Goal: Information Seeking & Learning: Find specific fact

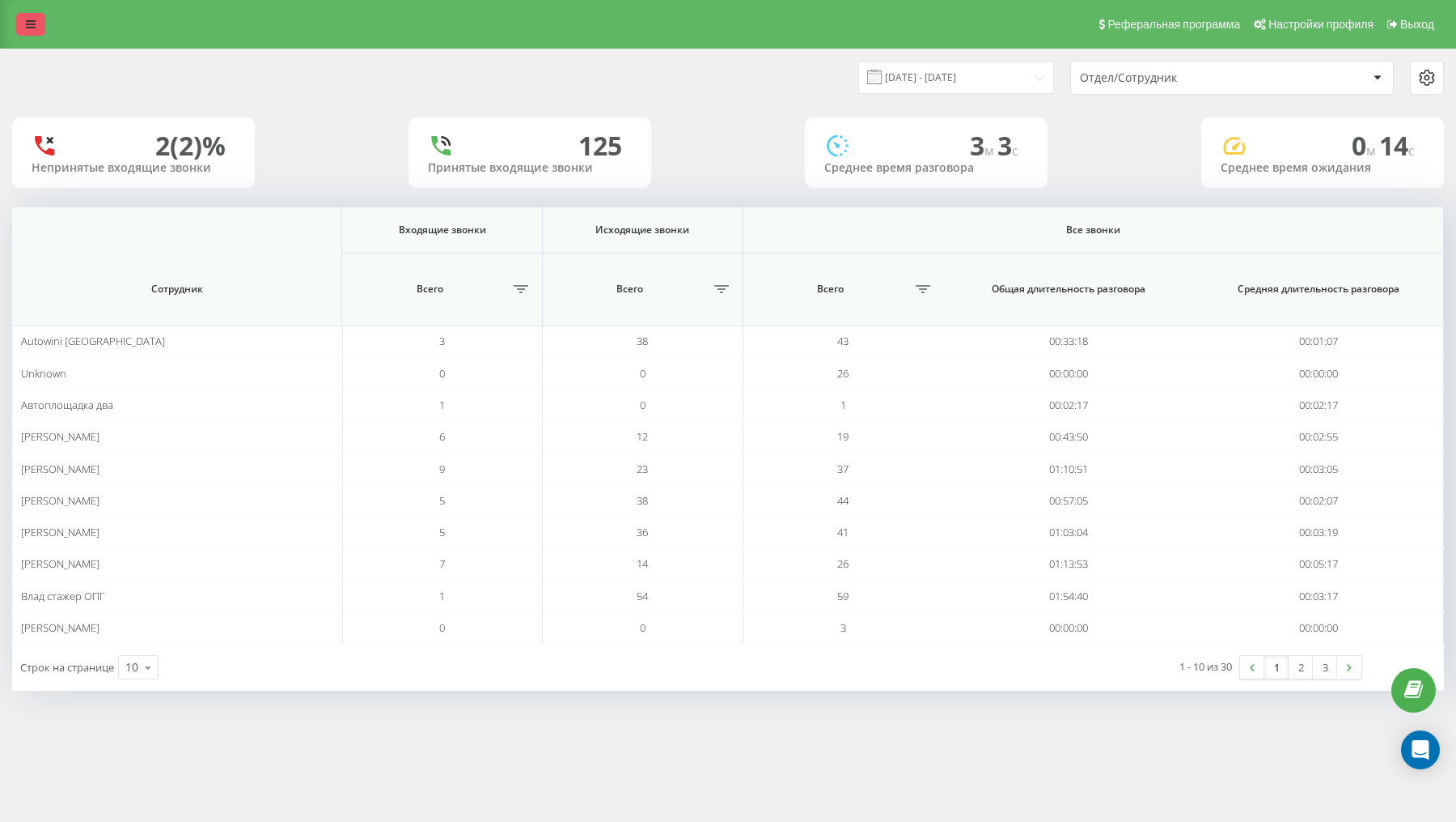
click at [29, 24] on icon at bounding box center [30, 24] width 9 height 11
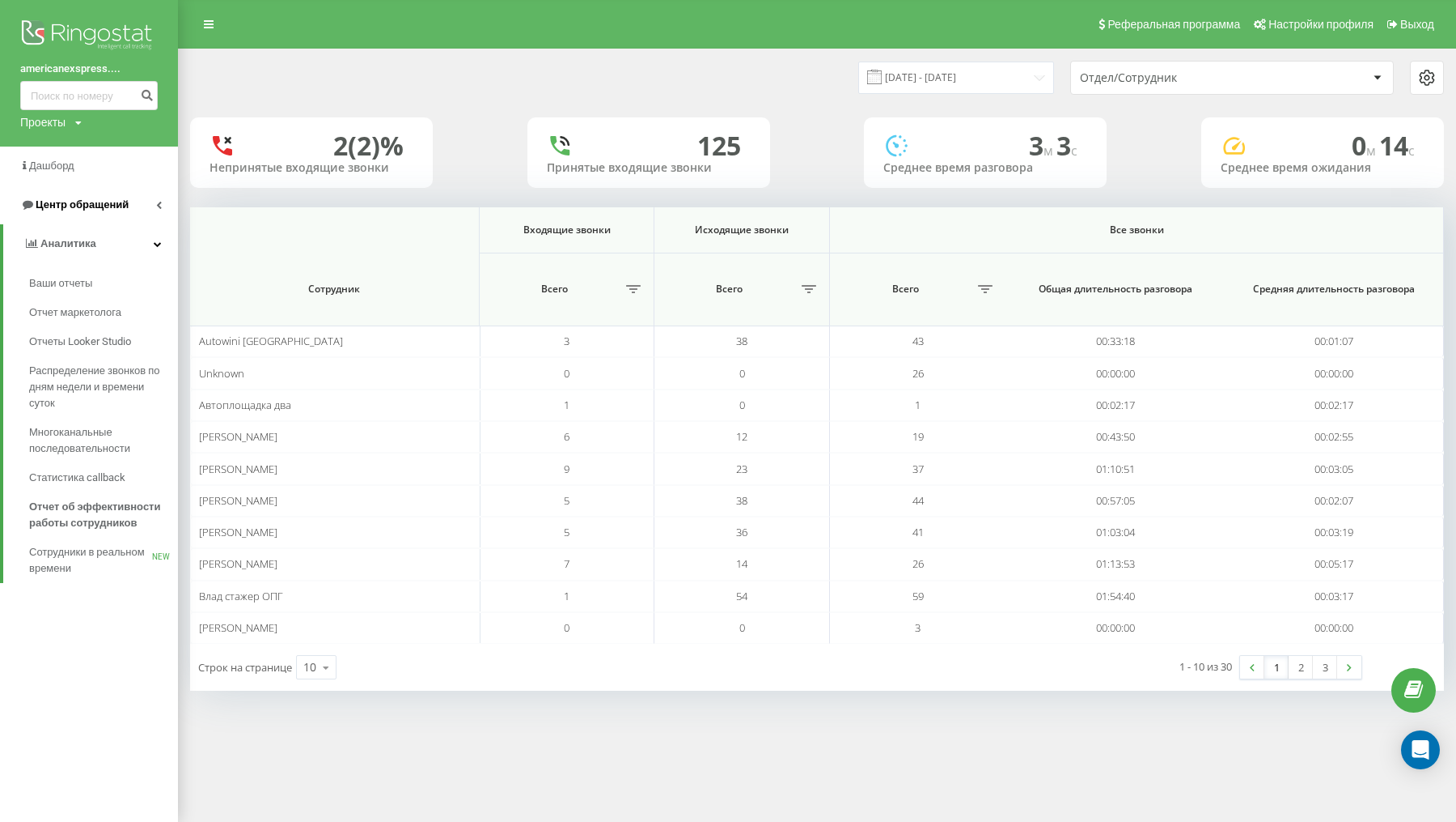
click at [92, 216] on link "Центр обращений" at bounding box center [89, 204] width 178 height 38
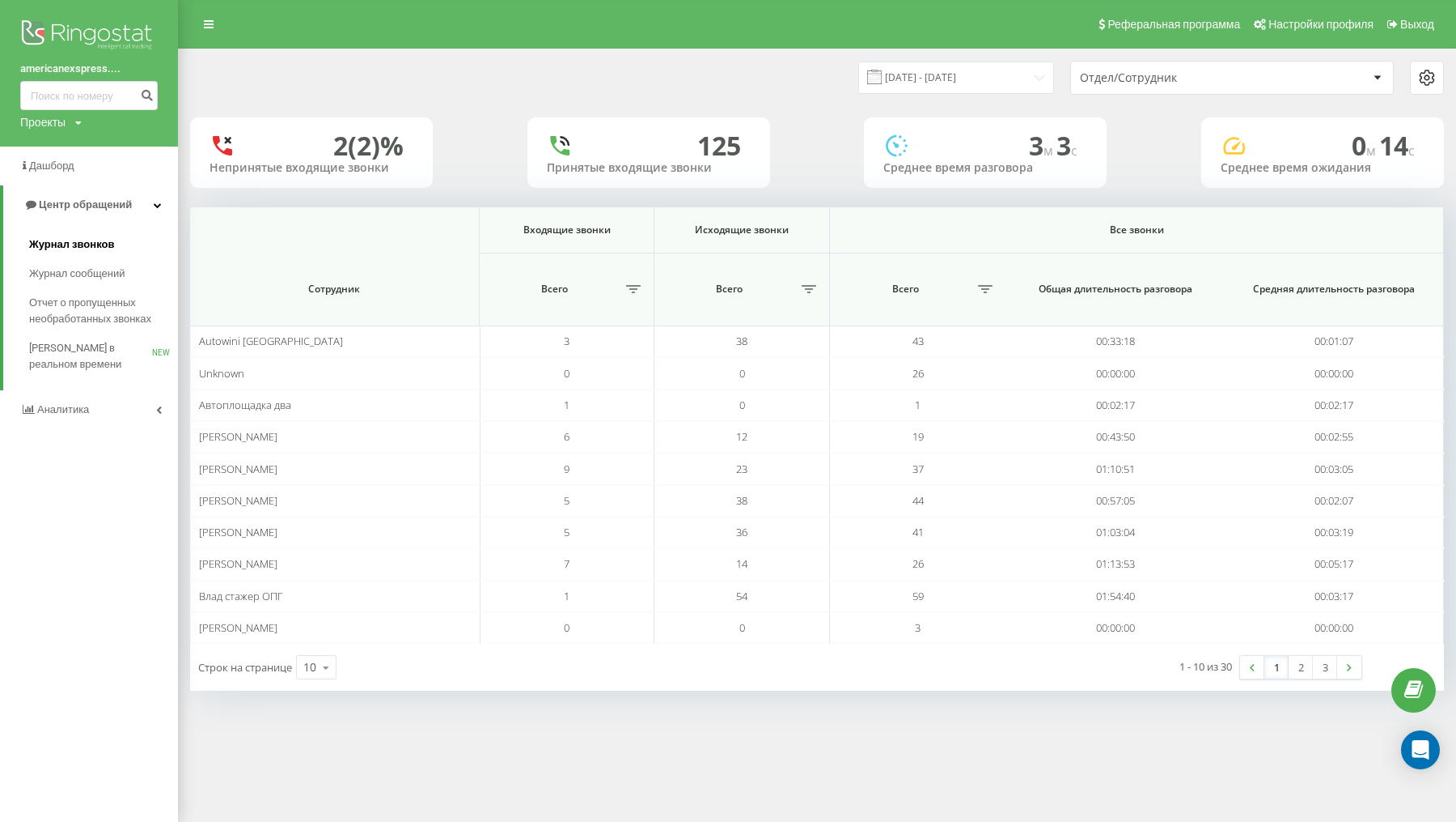
click at [83, 255] on link "Журнал звонков" at bounding box center [103, 244] width 149 height 29
click at [102, 248] on span "Журнал звонков" at bounding box center [71, 244] width 85 height 16
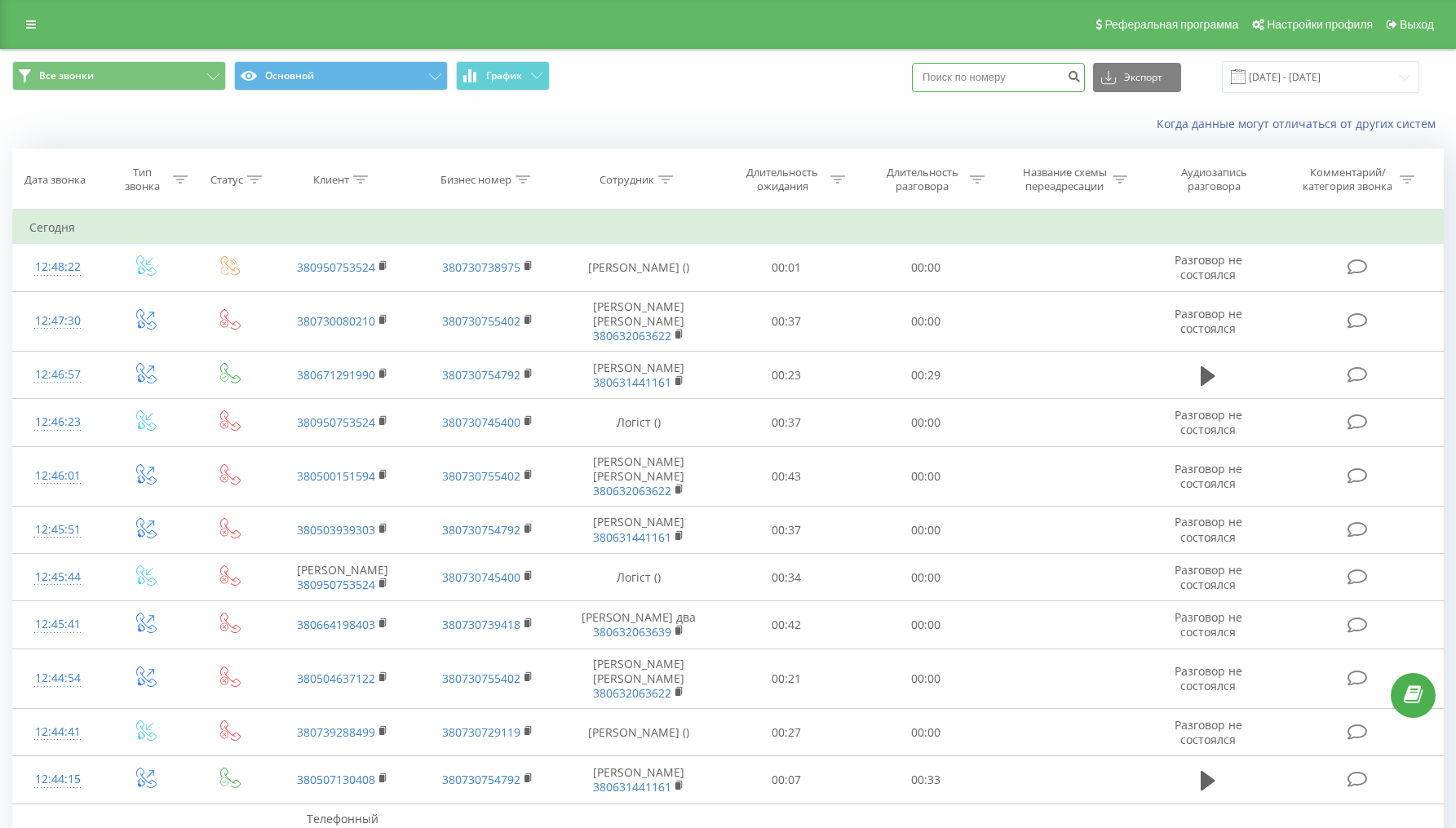
click at [1018, 81] on input at bounding box center [998, 77] width 173 height 29
paste input "0980624632"
type input "0980624632"
click at [1081, 78] on icon "submit" at bounding box center [1074, 74] width 14 height 9
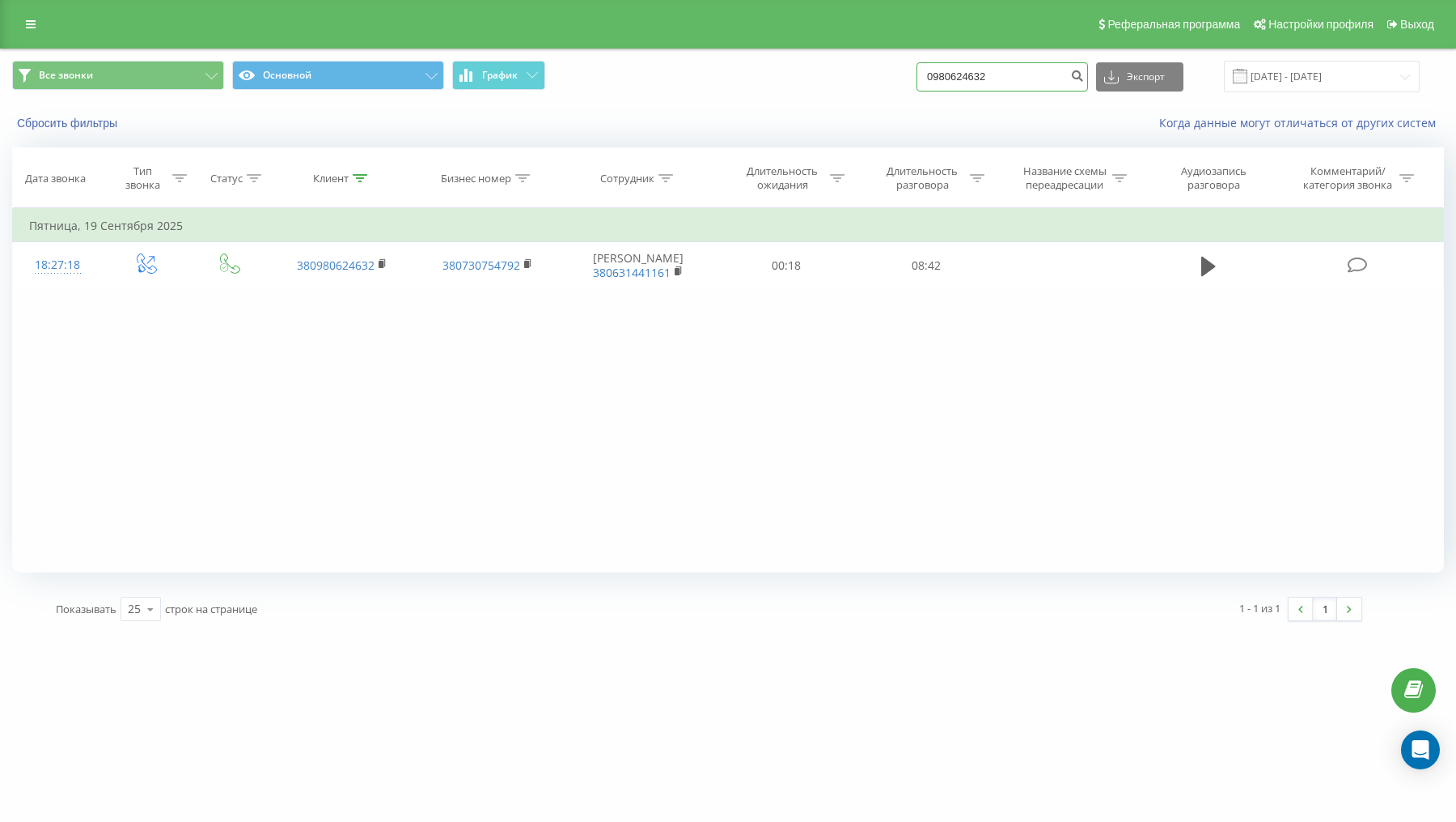
drag, startPoint x: 1040, startPoint y: 75, endPoint x: 882, endPoint y: 68, distance: 158.2
click at [882, 68] on div "Все звонки Основной График 0980624632 Экспорт .csv .xls .xlsx [DATE] - [DATE]" at bounding box center [728, 76] width 1432 height 32
paste input "506915154"
type input "0506915154"
click at [1084, 79] on icon "submit" at bounding box center [1077, 73] width 14 height 9
